Goal: Communication & Community: Answer question/provide support

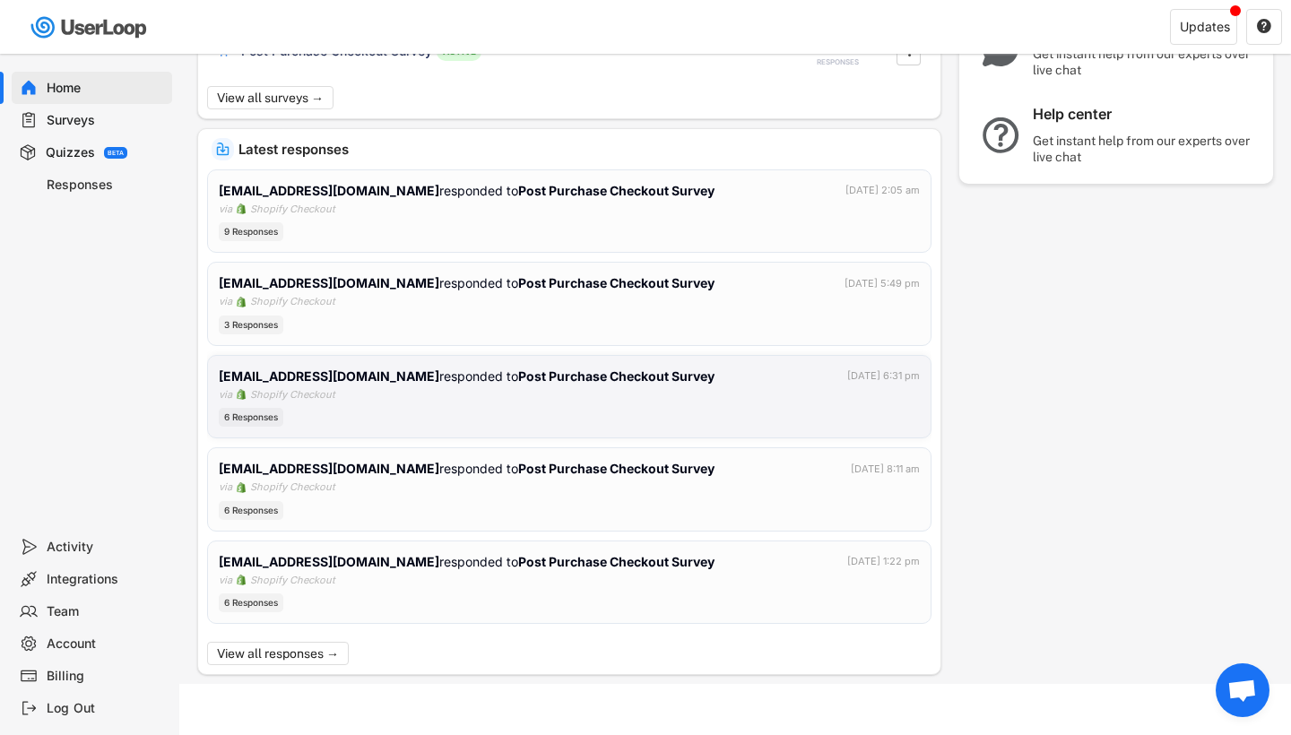
scroll to position [248, 0]
click at [501, 308] on div "[EMAIL_ADDRESS][DOMAIN_NAME] responded to Post Purchase Checkout Survey [DATE] …" at bounding box center [569, 304] width 701 height 61
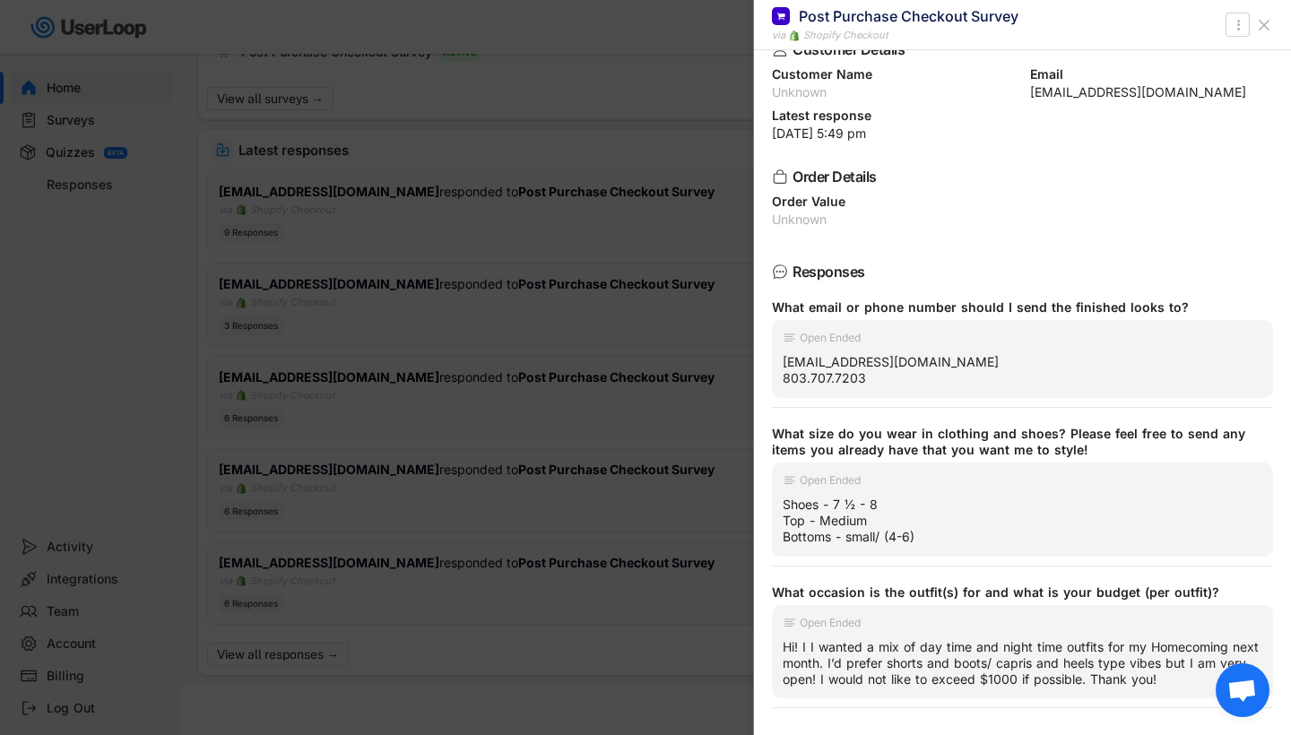
scroll to position [25, 0]
drag, startPoint x: 870, startPoint y: 395, endPoint x: 790, endPoint y: 393, distance: 79.8
click at [790, 393] on div "Open [PERSON_NAME] [PERSON_NAME][EMAIL_ADDRESS][DOMAIN_NAME] 803.707.7203" at bounding box center [1022, 360] width 501 height 77
click at [584, 305] on div at bounding box center [645, 367] width 1291 height 735
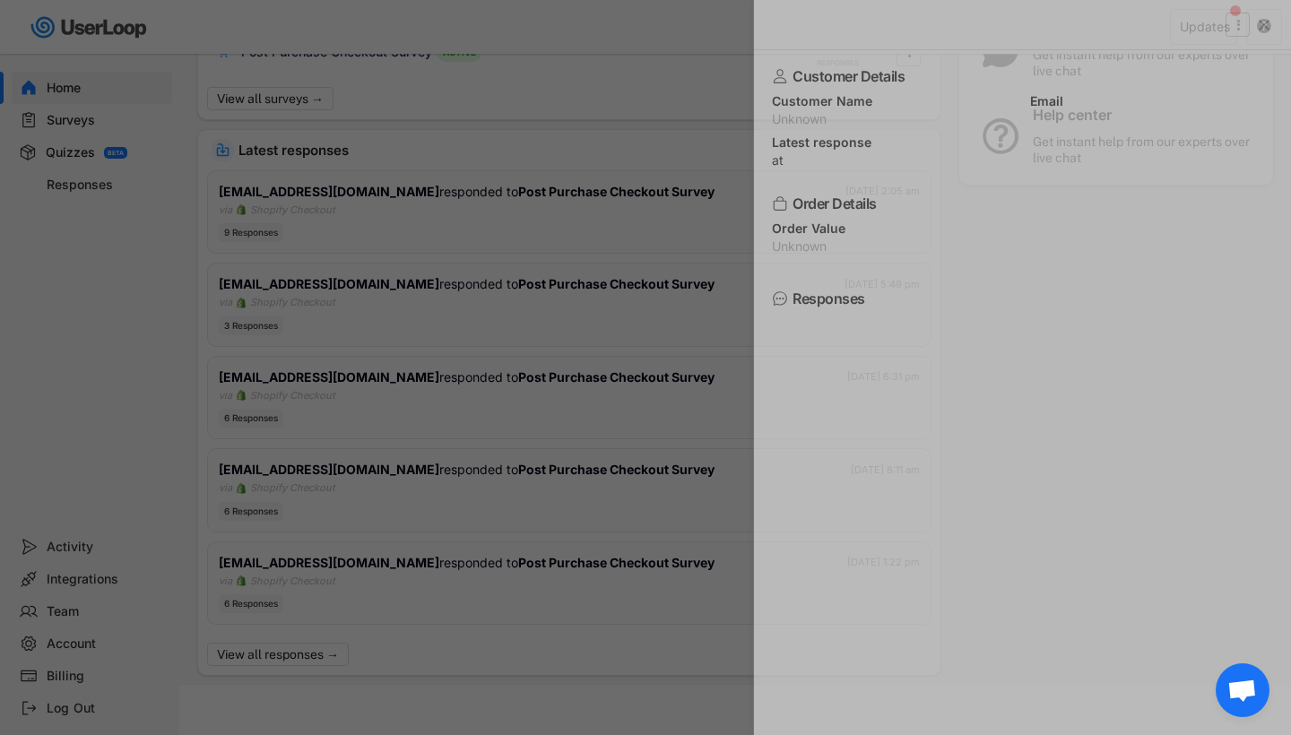
scroll to position [0, 0]
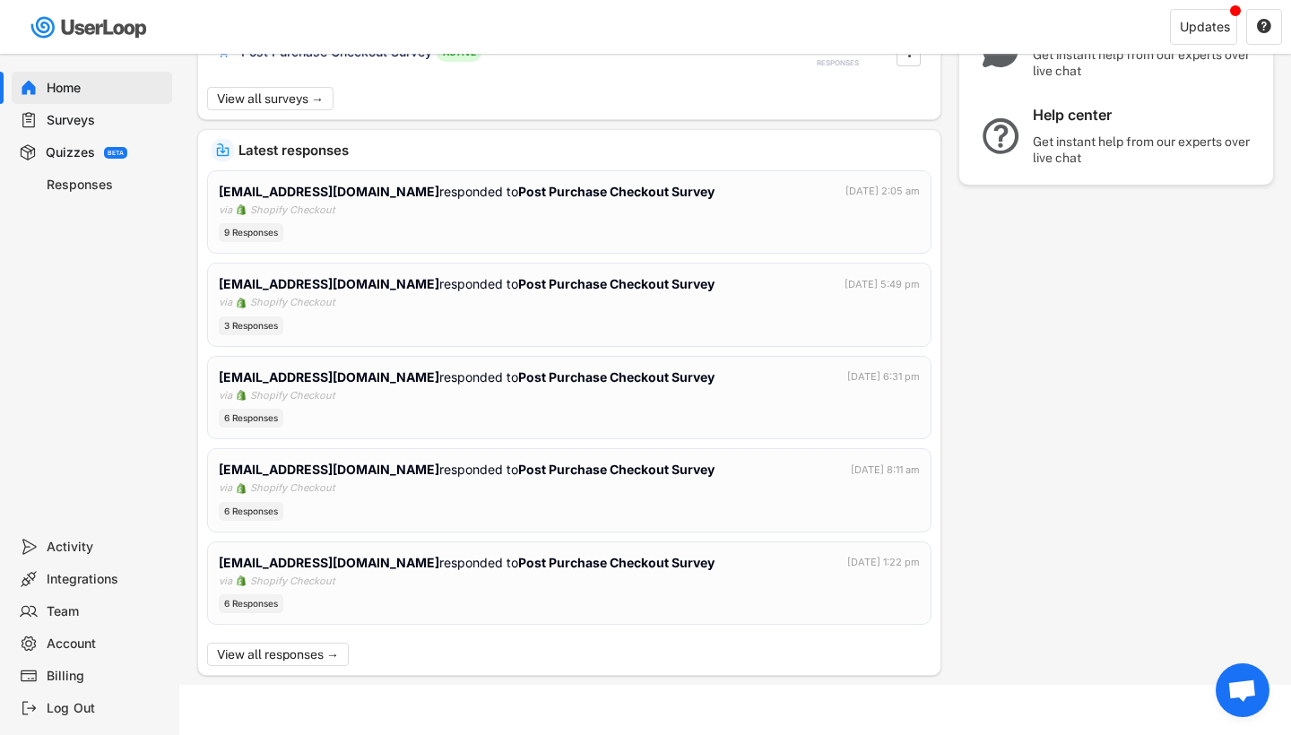
click at [110, 188] on div "Responses" at bounding box center [106, 185] width 118 height 17
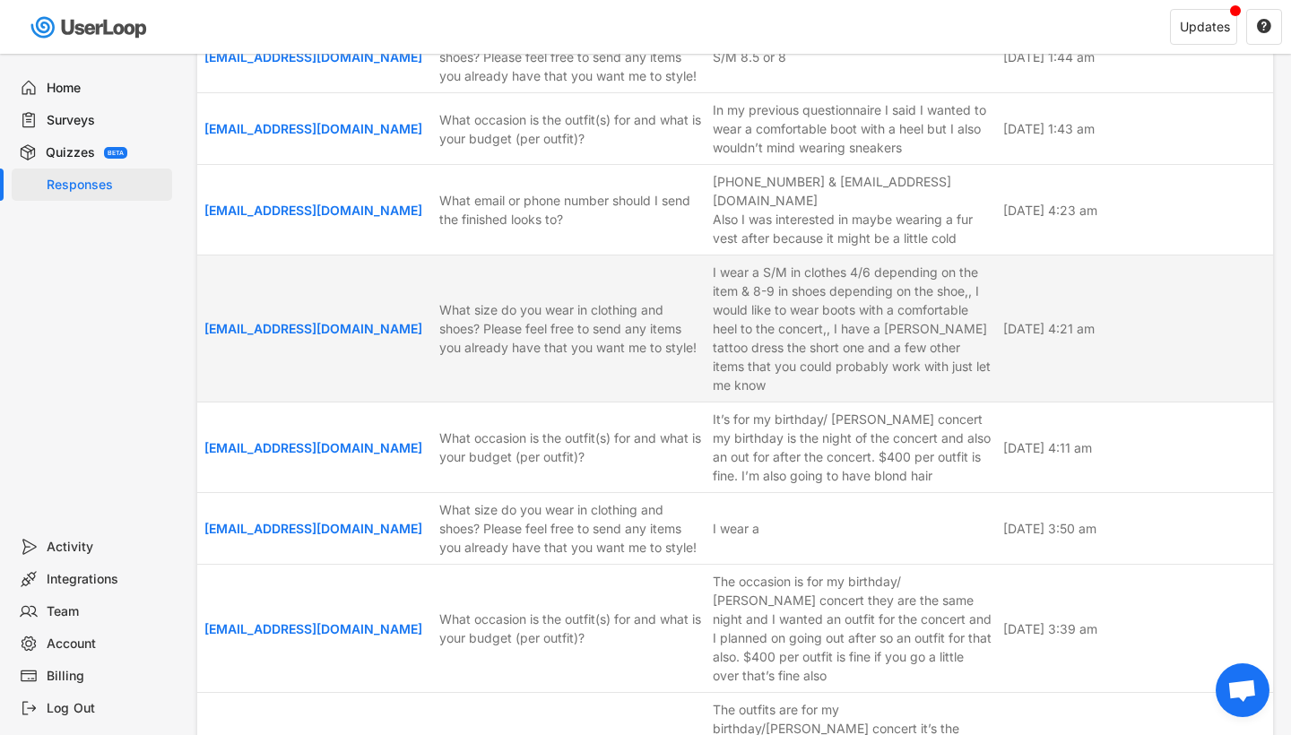
scroll to position [178, 0]
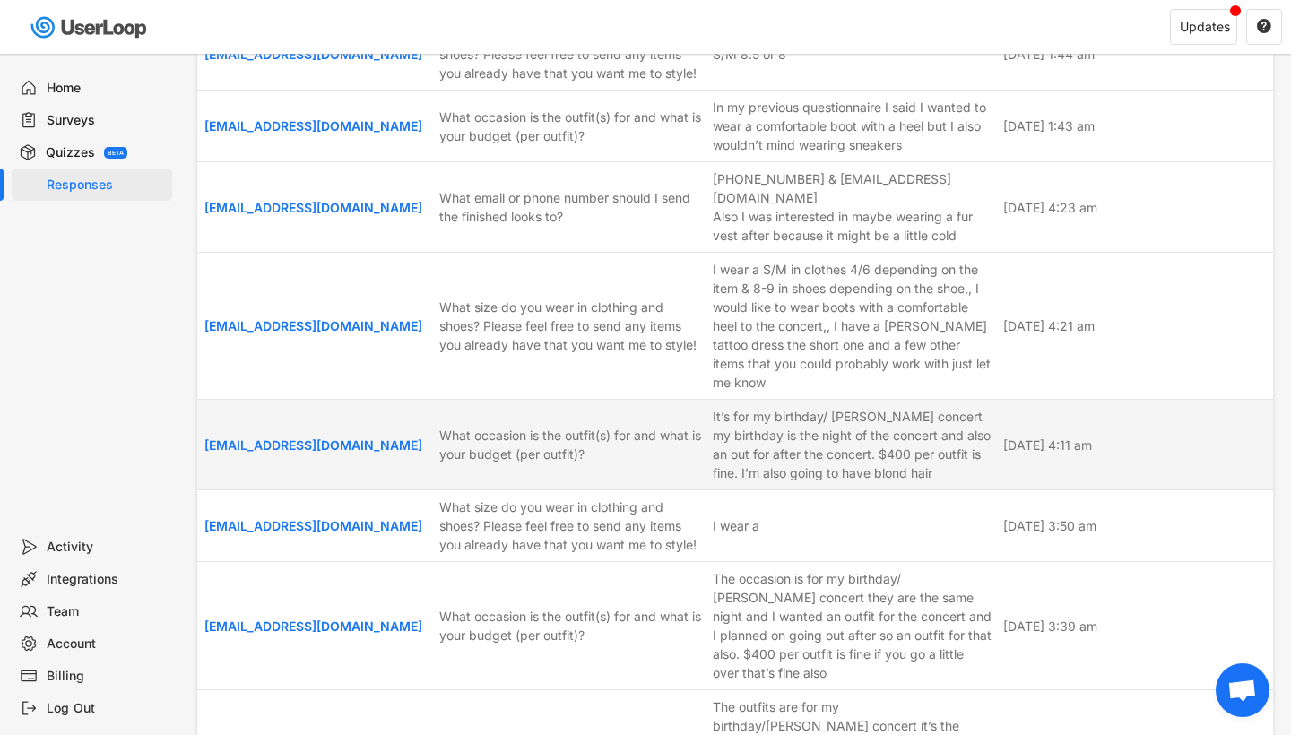
click at [908, 407] on div "It’s for my birthday/ [PERSON_NAME] concert my birthday is the night of the con…" at bounding box center [853, 444] width 281 height 75
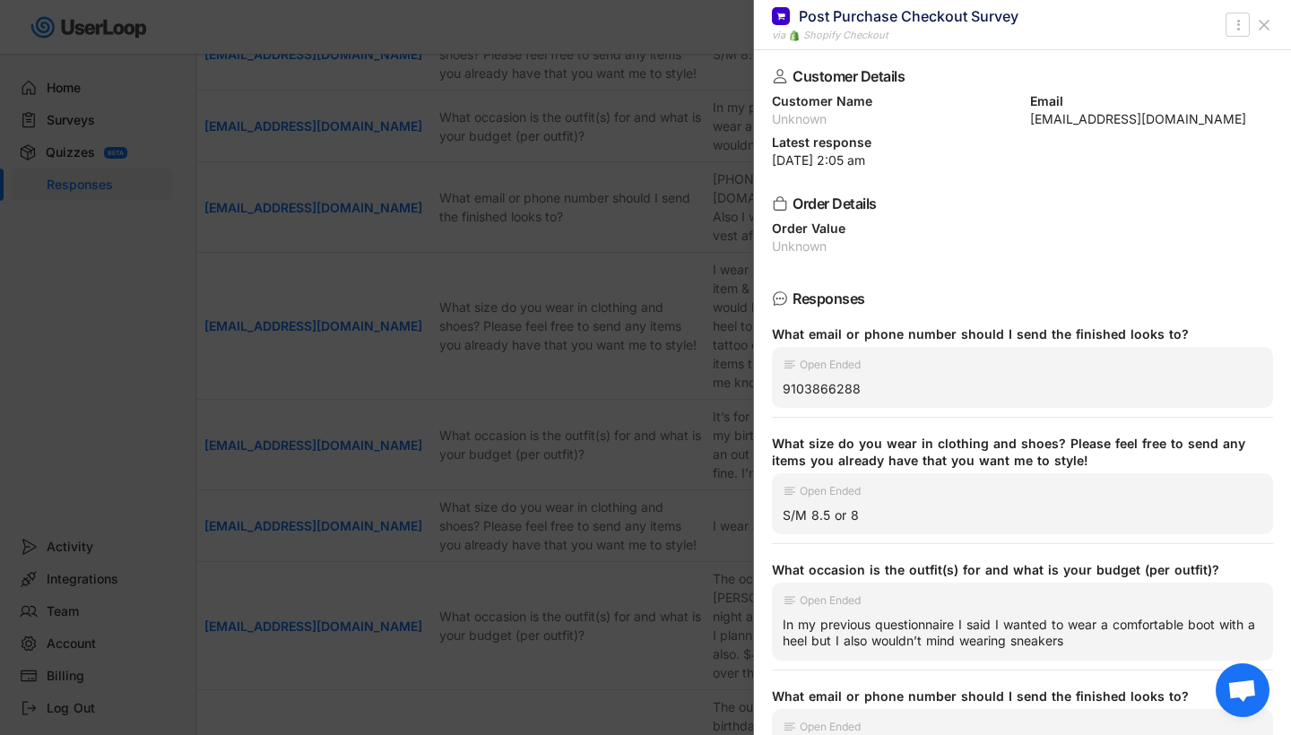
click at [515, 3] on div at bounding box center [645, 367] width 1291 height 735
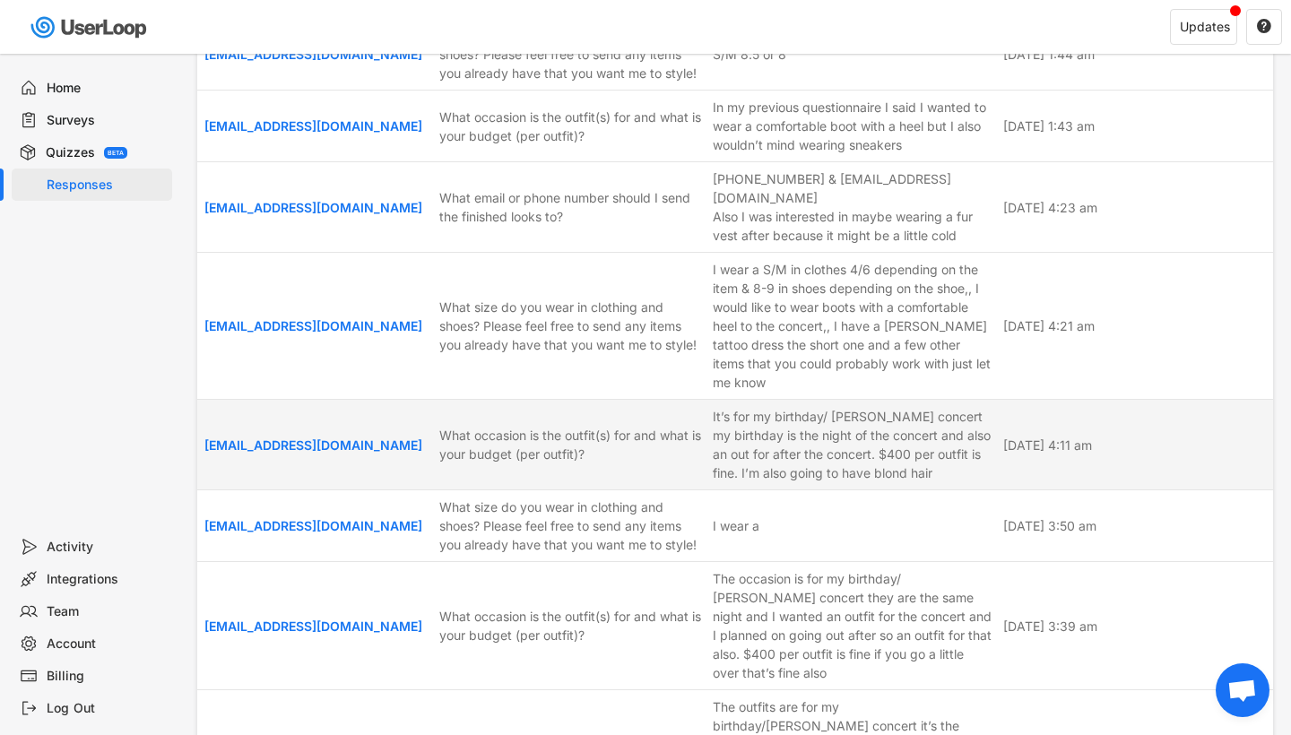
click at [828, 446] on div "It’s for my birthday/ [PERSON_NAME] concert my birthday is the night of the con…" at bounding box center [853, 444] width 281 height 75
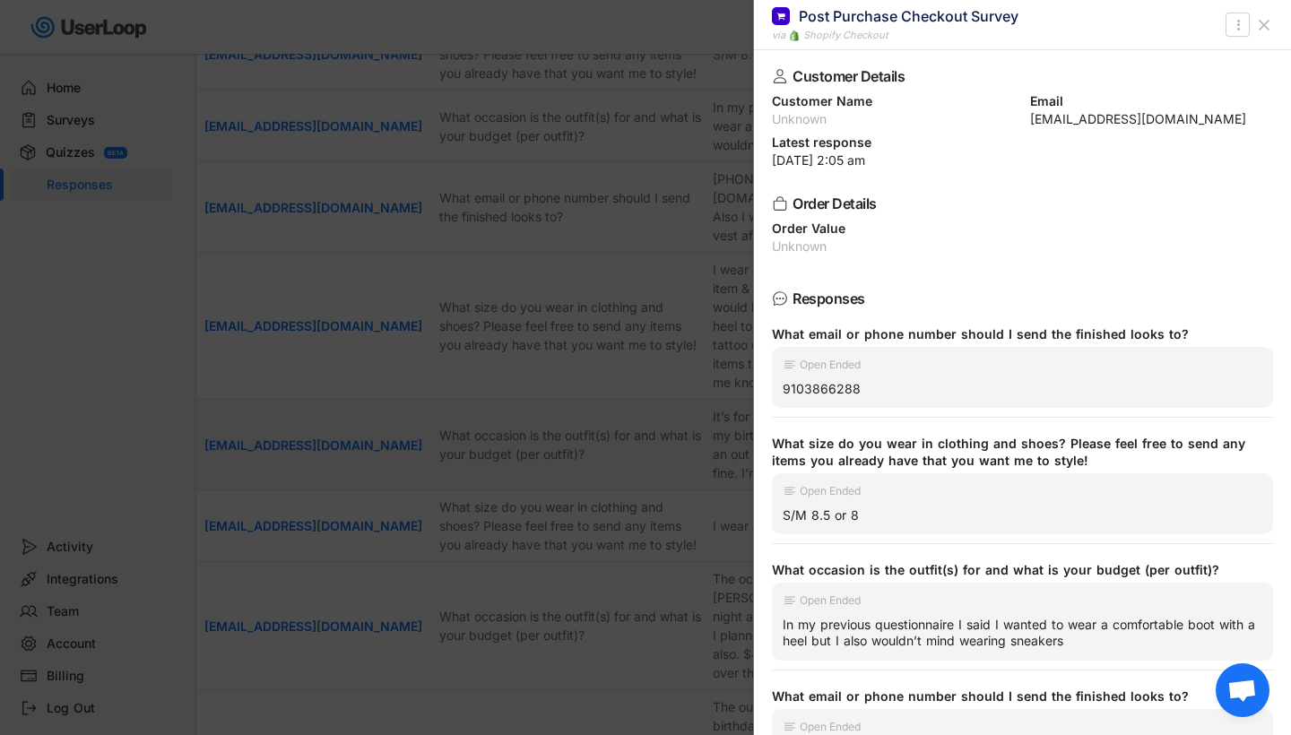
scroll to position [350, 0]
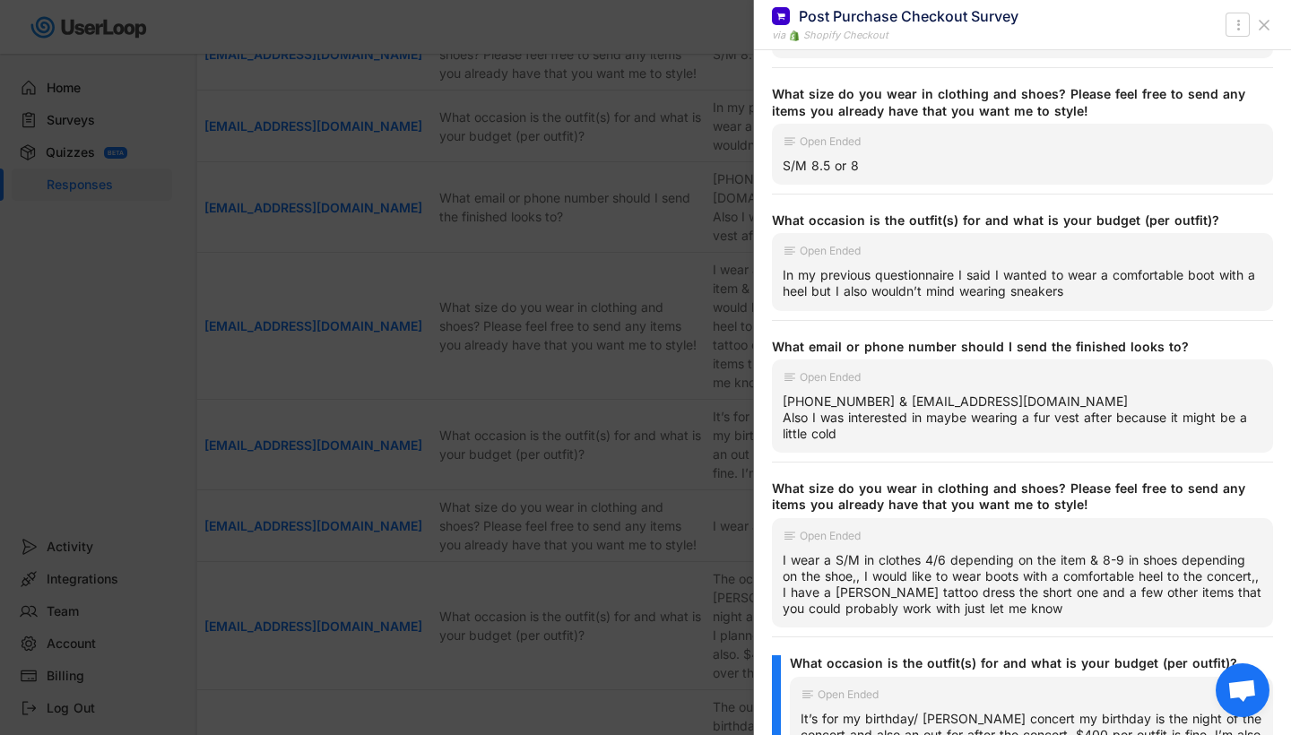
click at [665, 335] on div at bounding box center [645, 367] width 1291 height 735
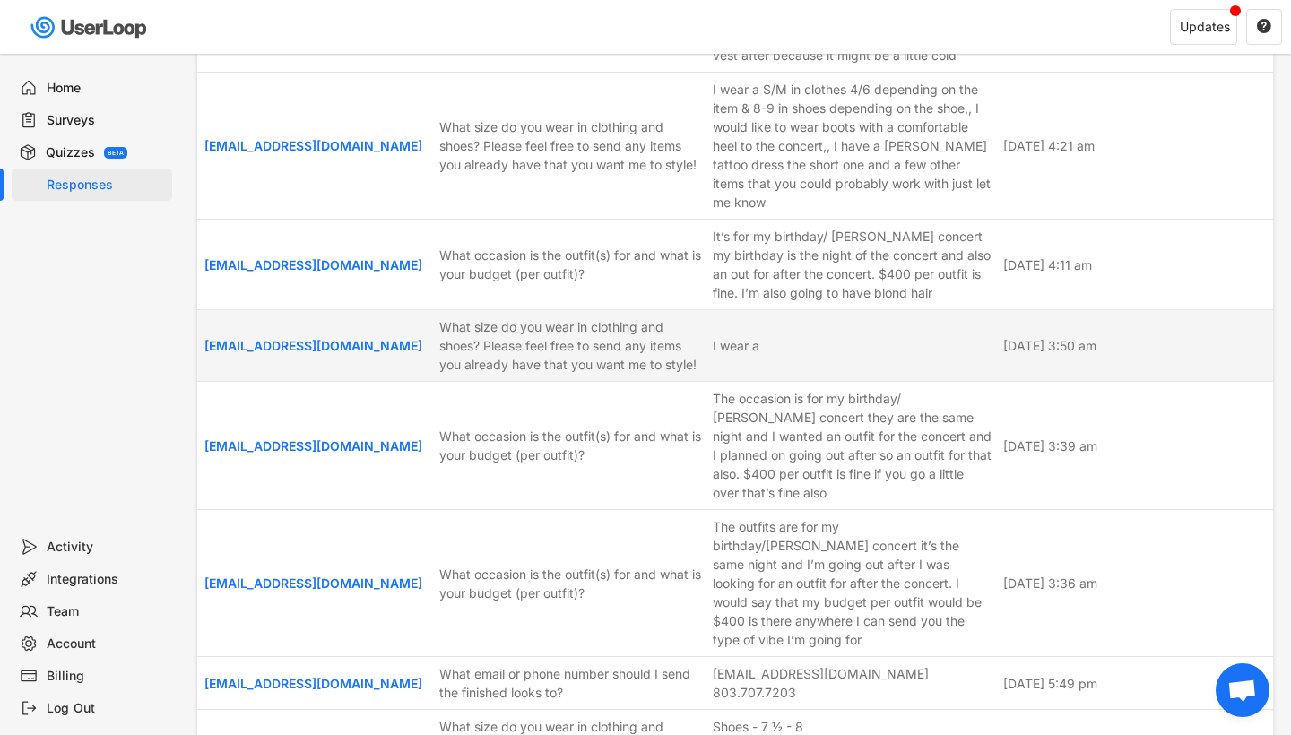
scroll to position [385, 0]
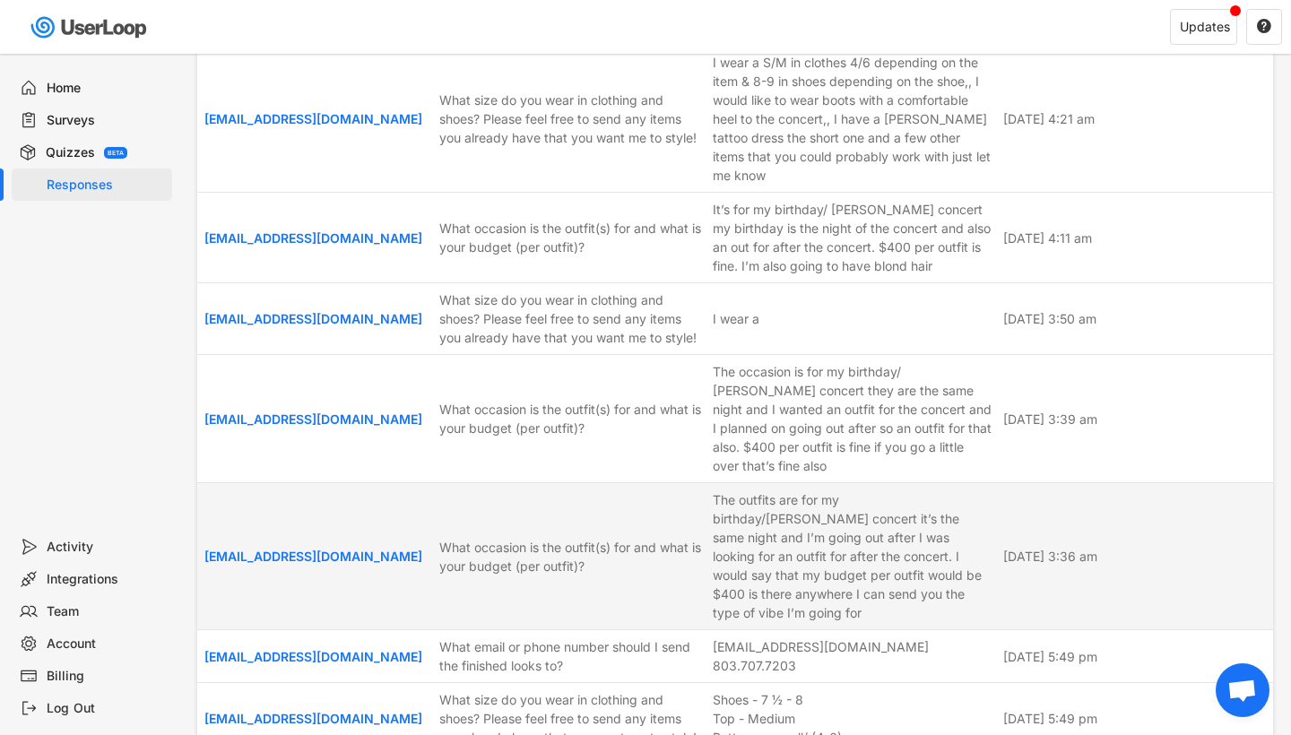
click at [986, 532] on div "The outfits are for my birthday/[PERSON_NAME] concert it’s the same night and I…" at bounding box center [853, 557] width 281 height 132
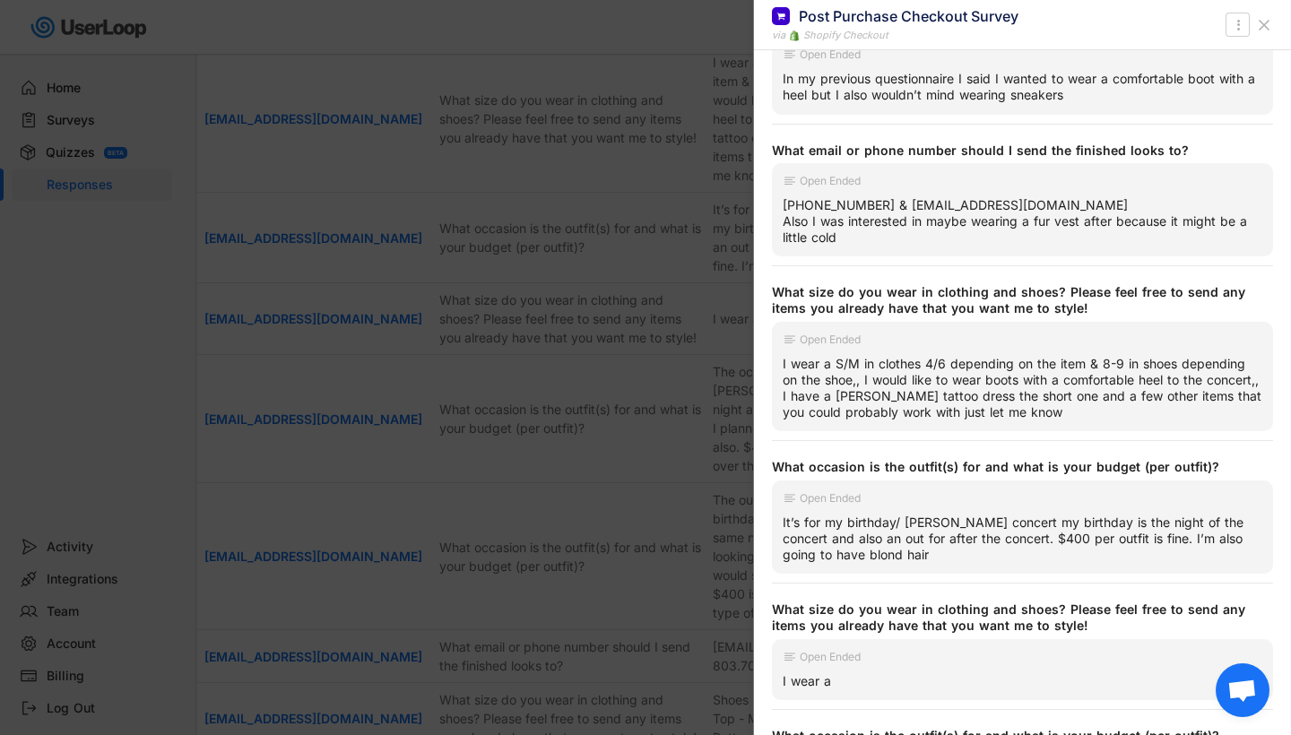
scroll to position [551, 0]
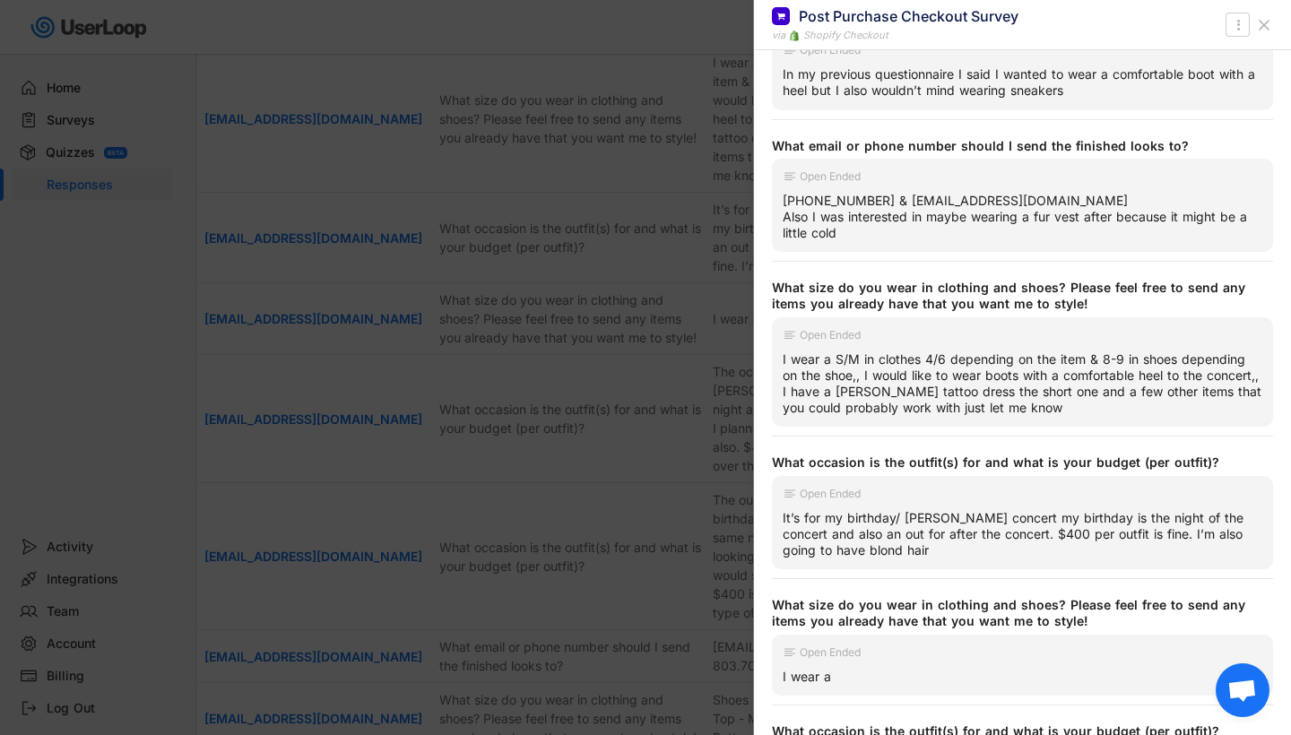
click at [722, 475] on div at bounding box center [645, 367] width 1291 height 735
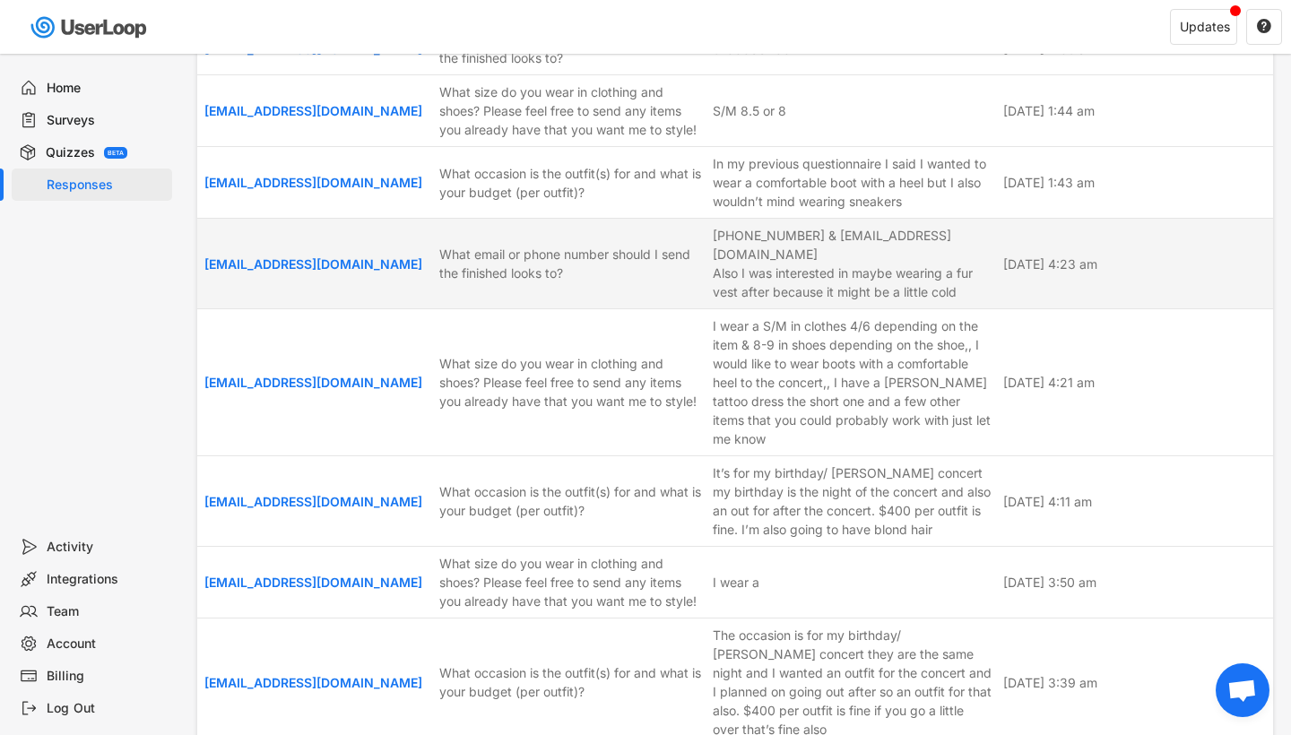
scroll to position [86, 0]
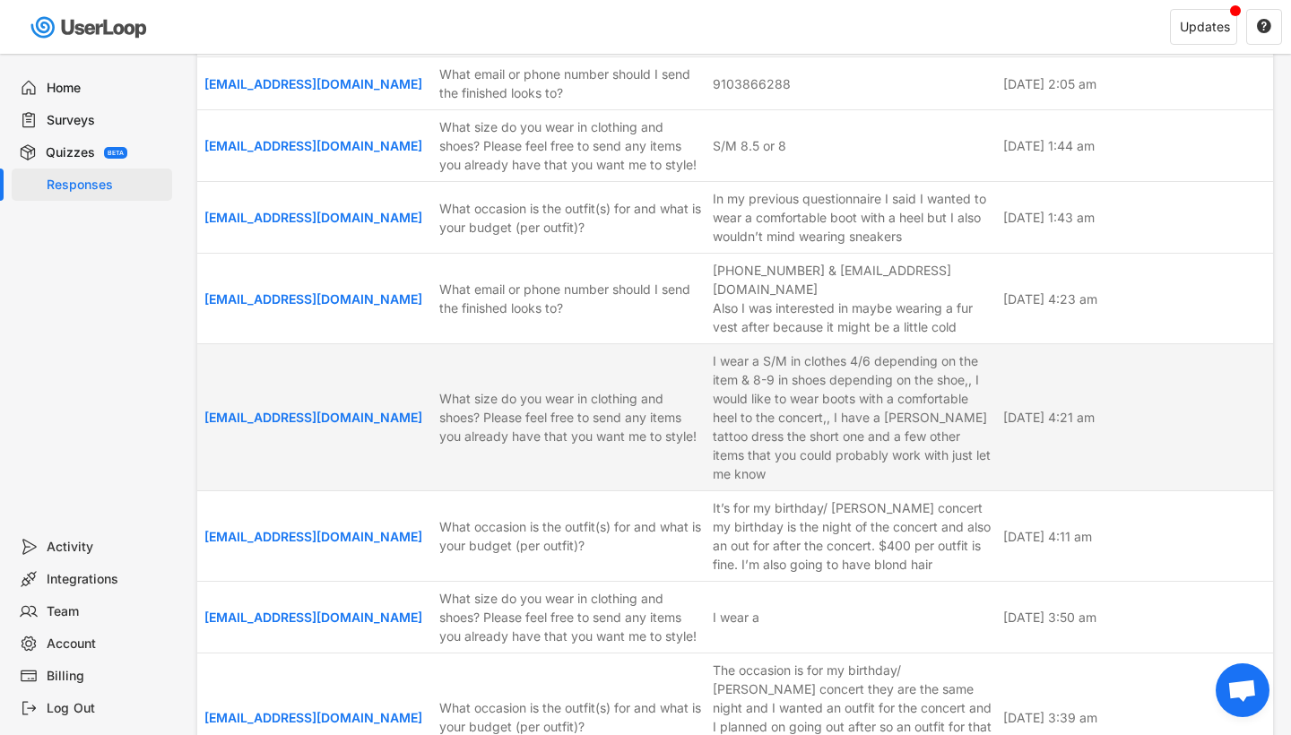
click at [891, 390] on div "I wear a S/M in clothes 4/6 depending on the item & 8-9 in shoes depending on t…" at bounding box center [853, 418] width 281 height 132
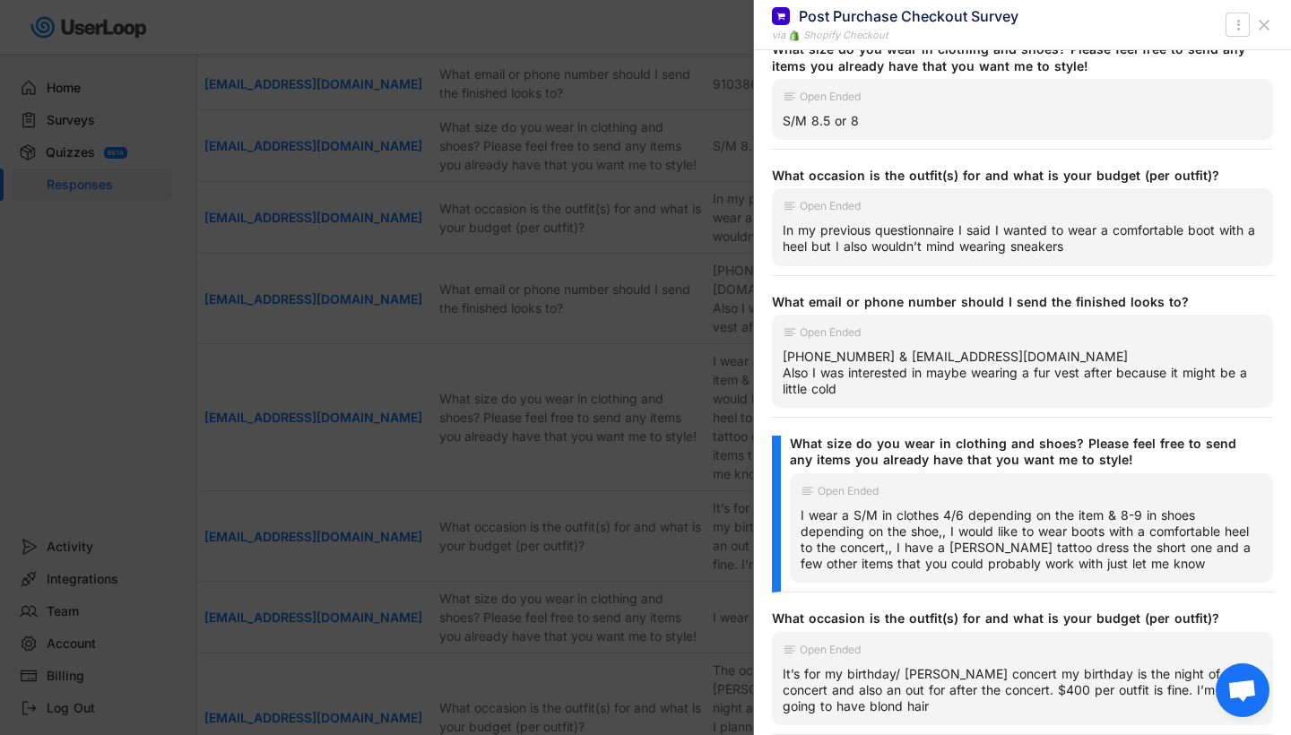
scroll to position [429, 0]
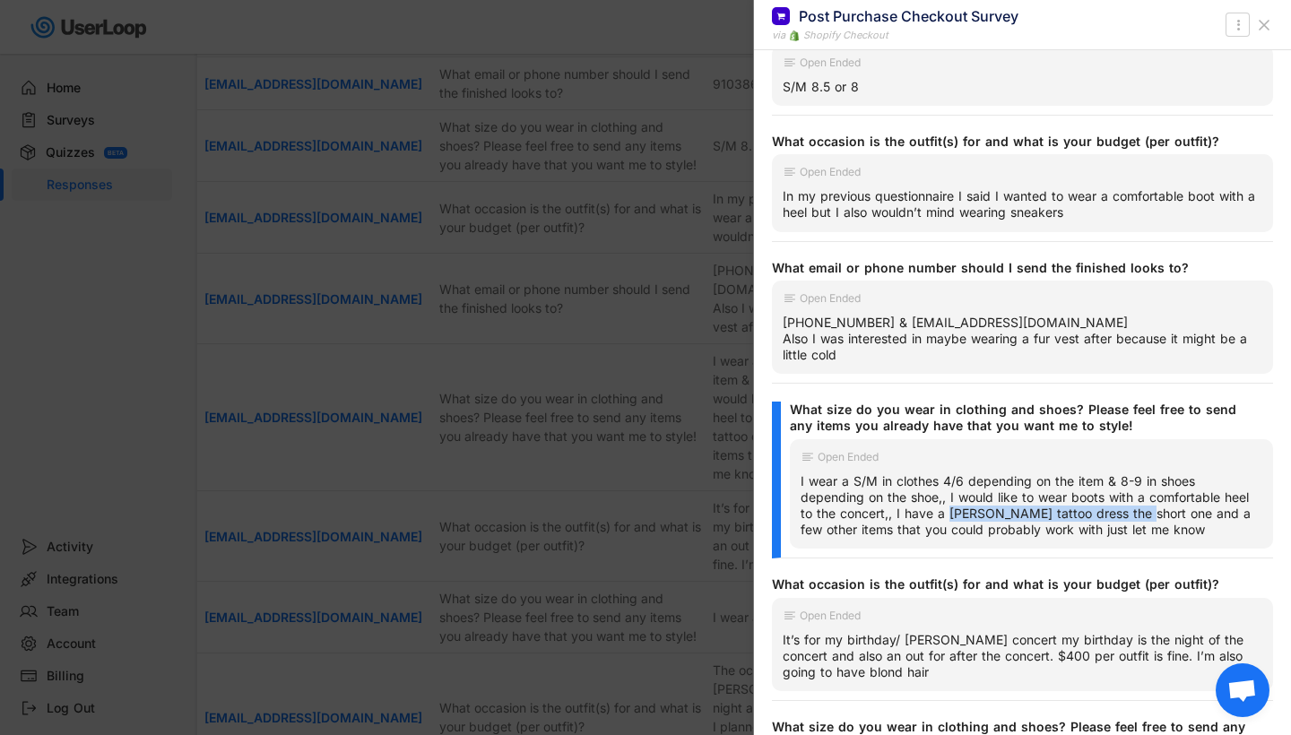
drag, startPoint x: 952, startPoint y: 511, endPoint x: 1135, endPoint y: 513, distance: 183.9
click at [1135, 513] on div "I wear a S/M in clothes 4/6 depending on the item & 8-9 in shoes depending on t…" at bounding box center [1032, 506] width 462 height 65
copy div "[PERSON_NAME] tattoo dress"
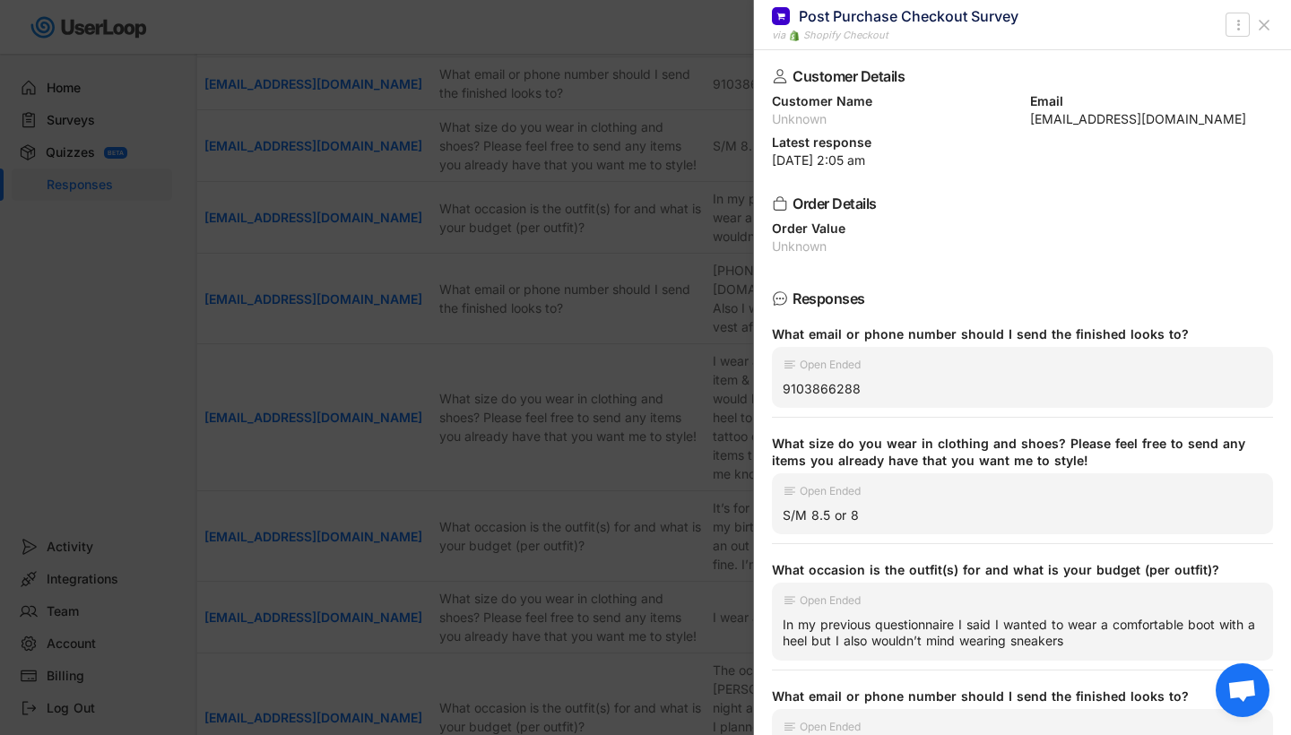
scroll to position [0, 0]
